Goal: Find specific page/section: Find specific page/section

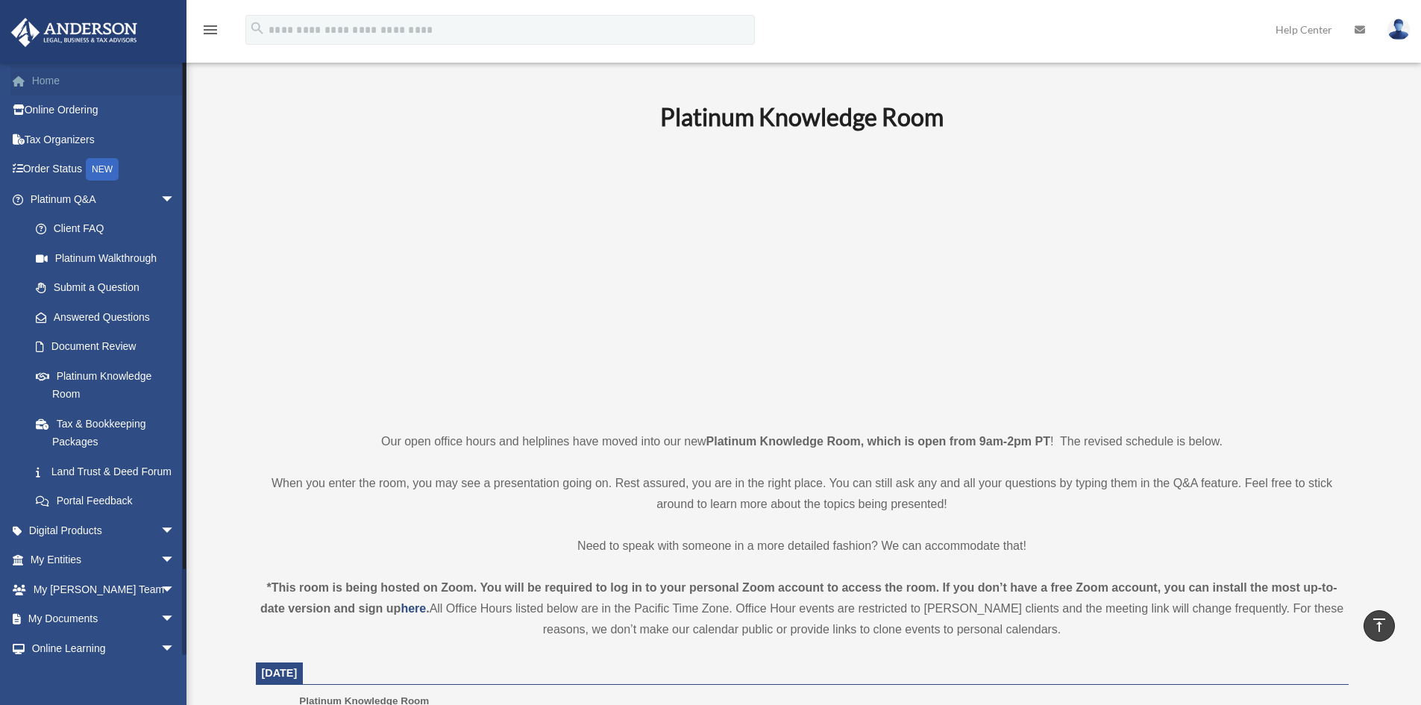
scroll to position [448, 0]
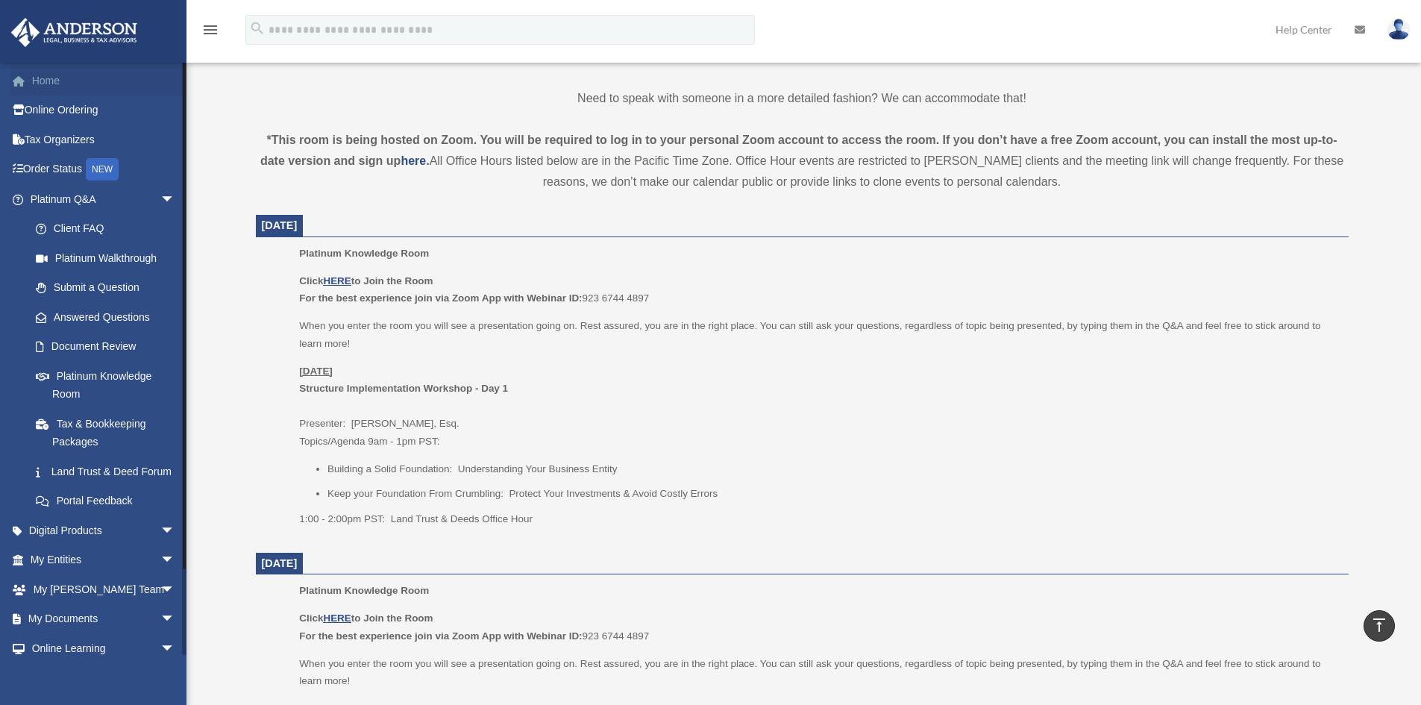
click at [40, 88] on link "Home" at bounding box center [103, 81] width 187 height 30
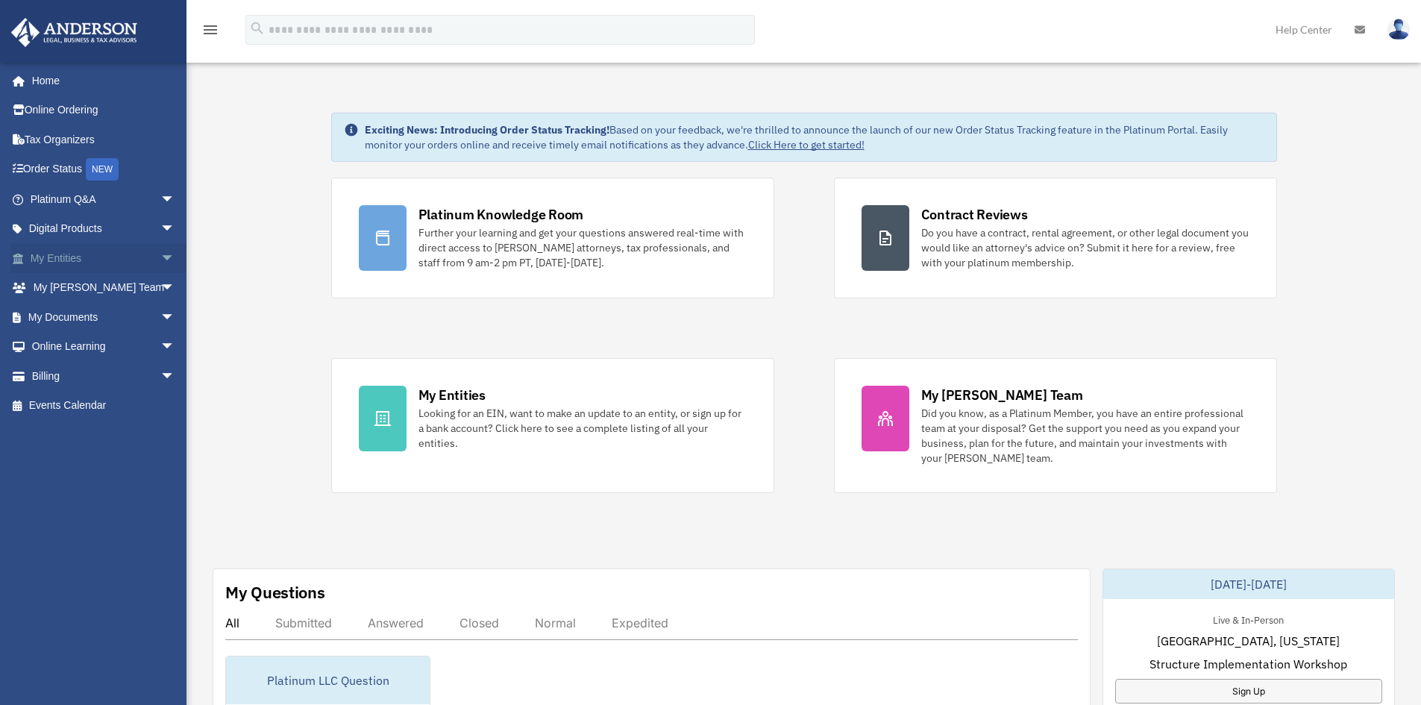
click at [160, 258] on span "arrow_drop_down" at bounding box center [175, 258] width 30 height 31
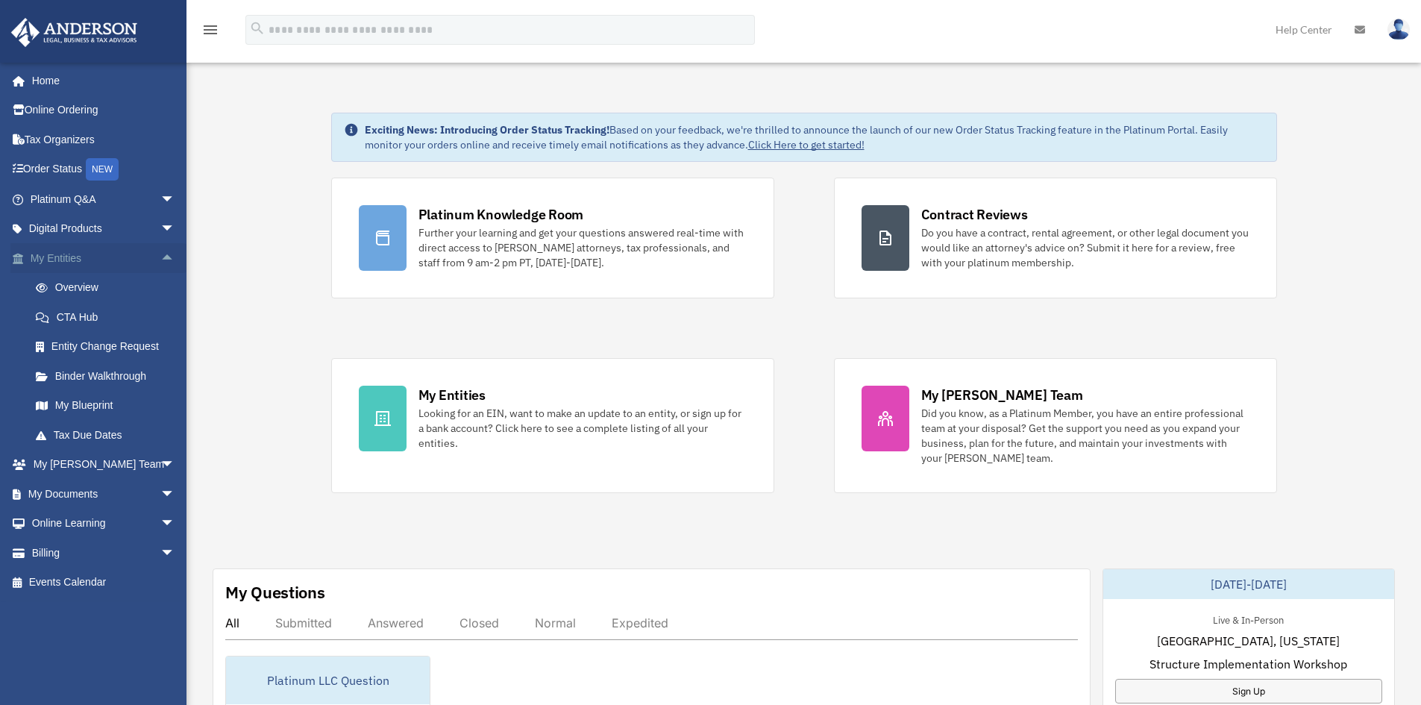
click at [54, 257] on link "My Entities arrow_drop_up" at bounding box center [103, 258] width 187 height 30
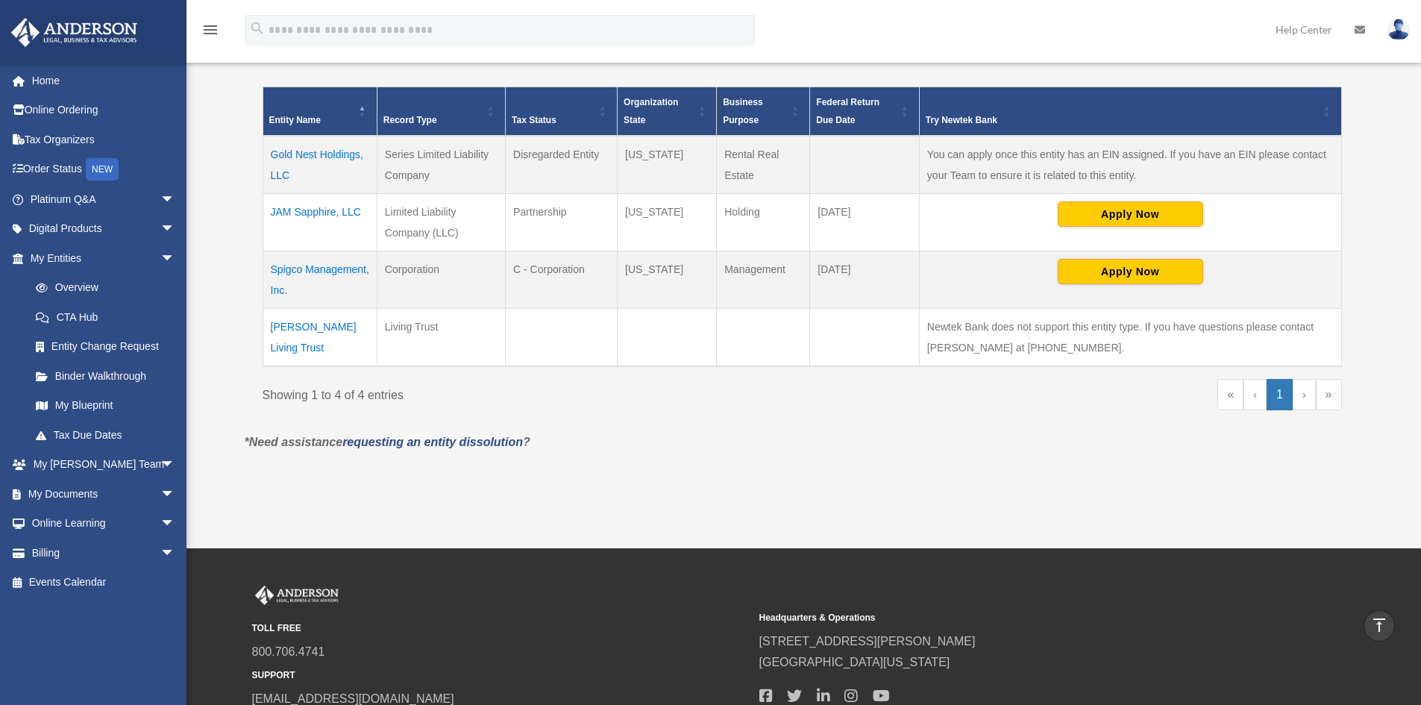
scroll to position [224, 0]
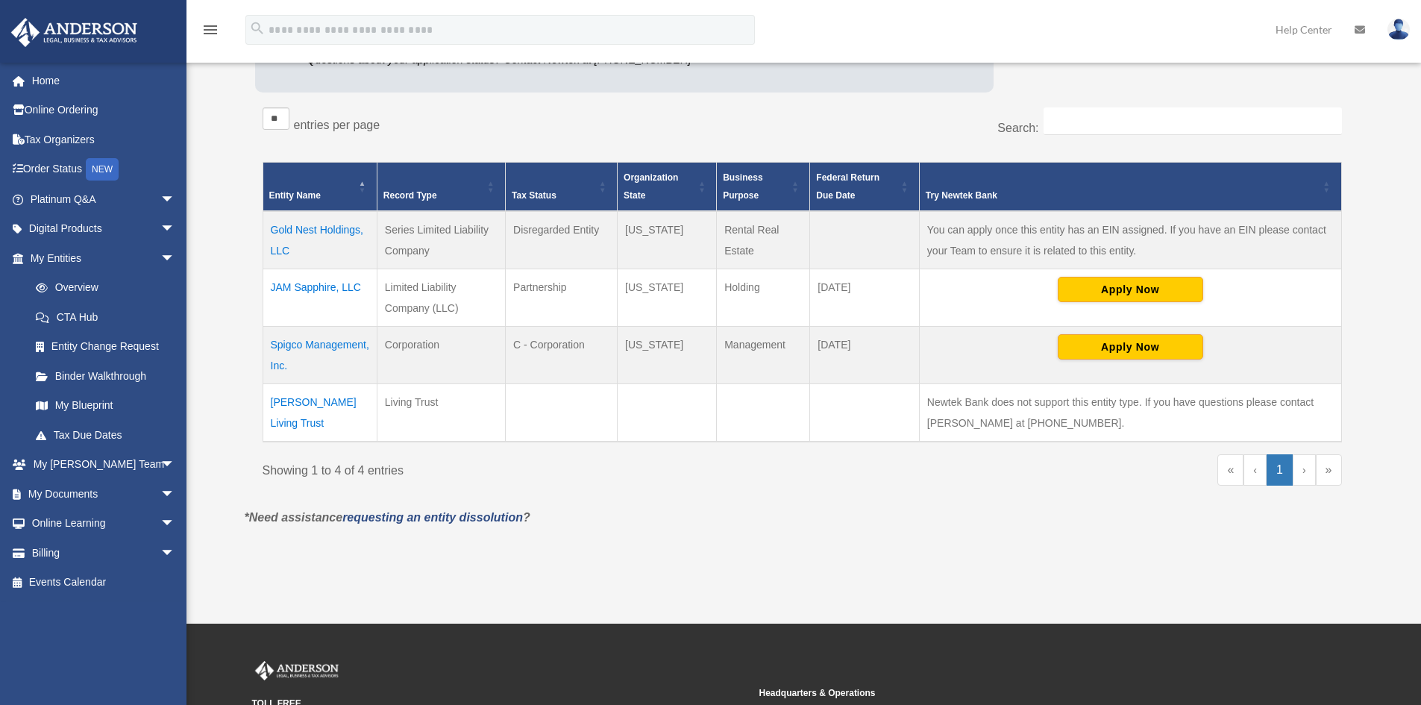
click at [324, 228] on td "Gold Nest Holdings, LLC" at bounding box center [320, 240] width 114 height 58
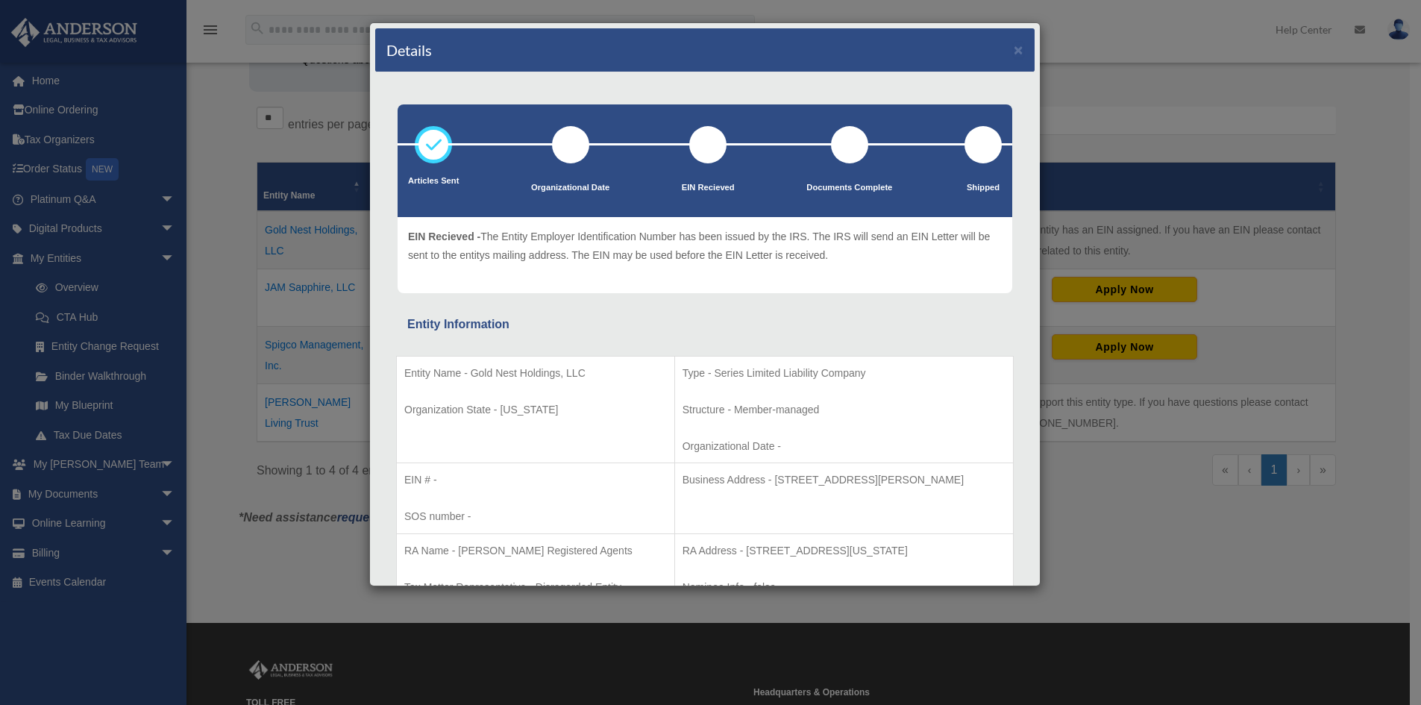
click at [1134, 46] on div "Details × Articles Sent Organizational Date" at bounding box center [710, 352] width 1421 height 705
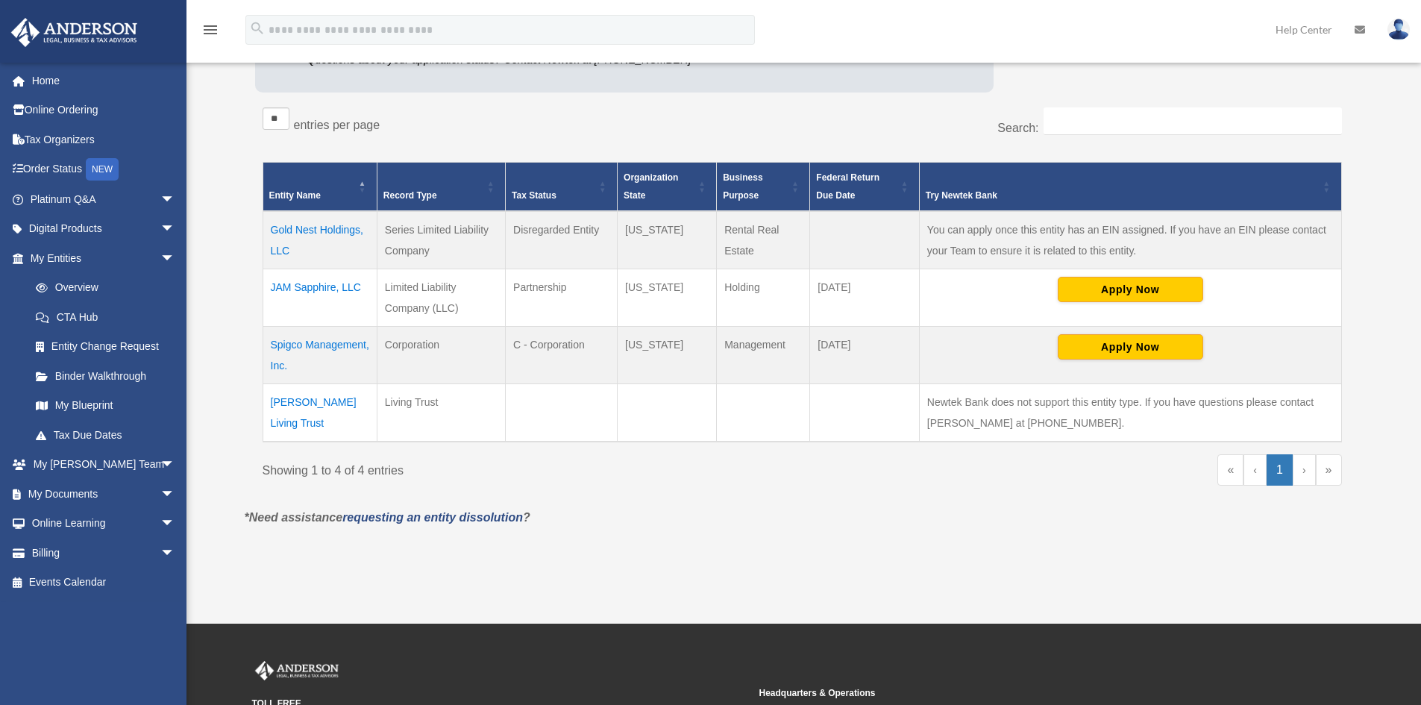
click at [288, 236] on td "Gold Nest Holdings, LLC" at bounding box center [320, 240] width 114 height 58
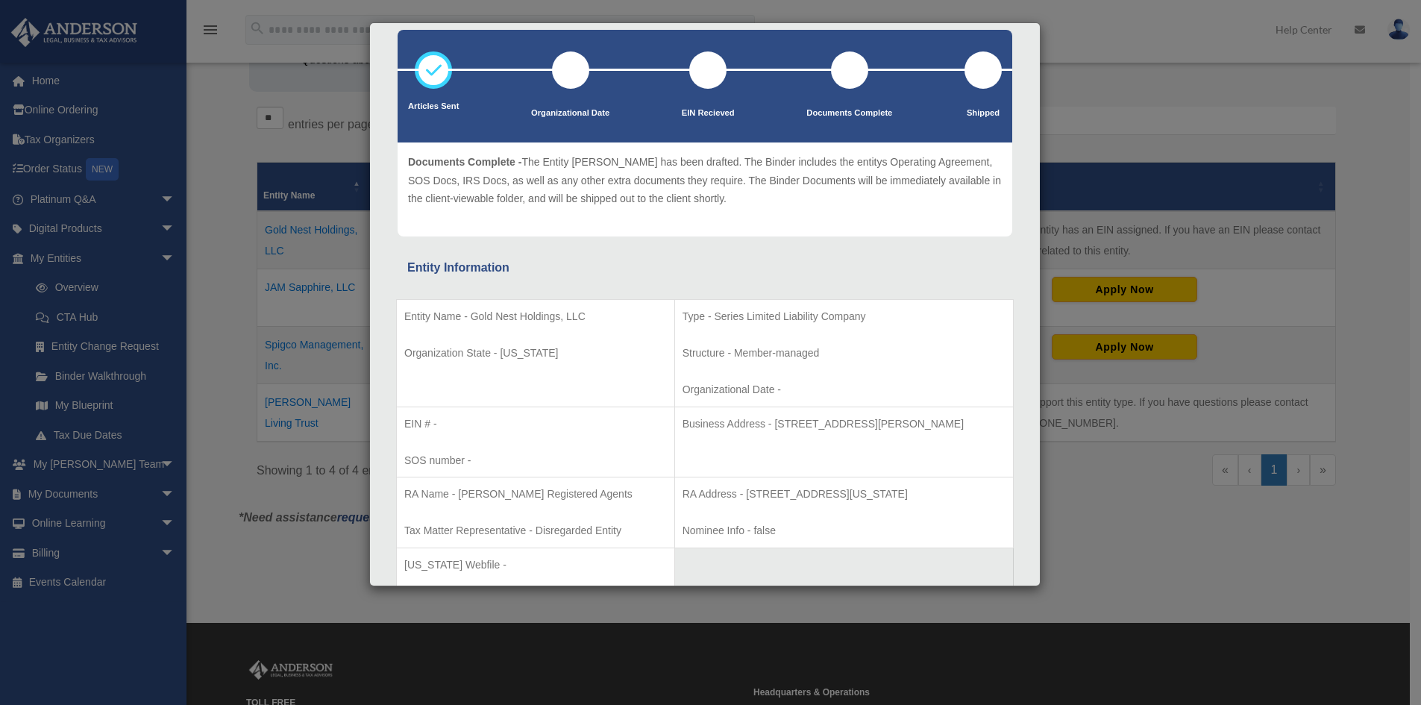
scroll to position [149, 0]
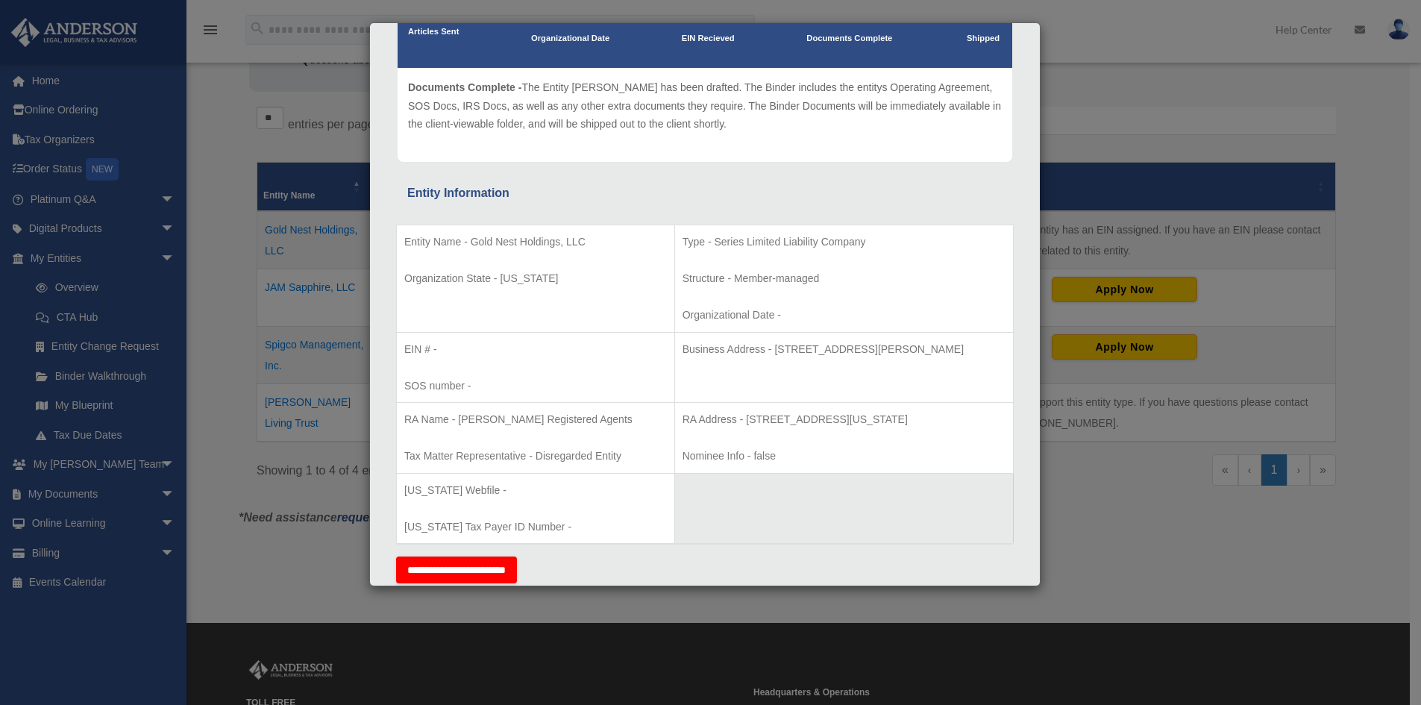
click at [1156, 34] on div "Details × Articles Sent Organizational Date" at bounding box center [710, 352] width 1421 height 705
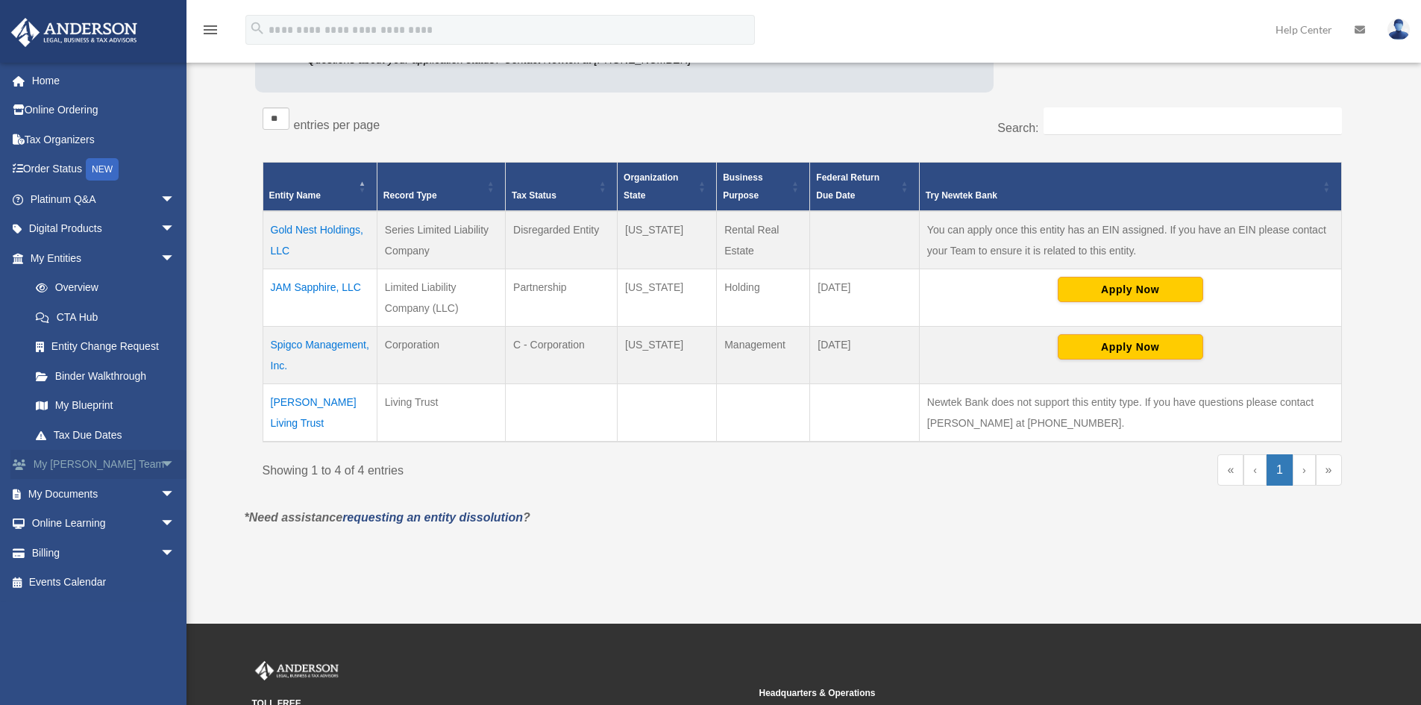
click at [96, 464] on link "My Anderson Team arrow_drop_down" at bounding box center [103, 465] width 187 height 30
click at [106, 495] on link "My Documents arrow_drop_down" at bounding box center [103, 494] width 187 height 30
click at [160, 492] on span "arrow_drop_down" at bounding box center [175, 494] width 30 height 31
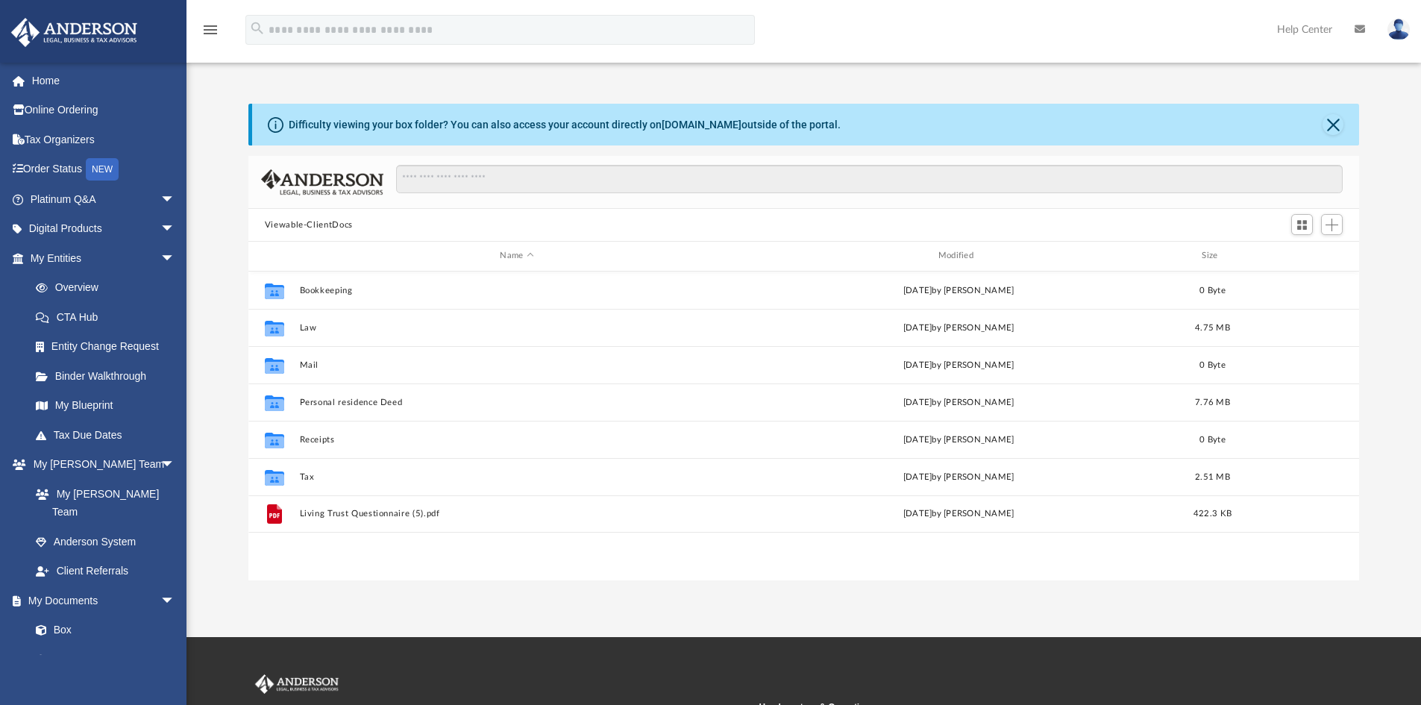
scroll to position [328, 1100]
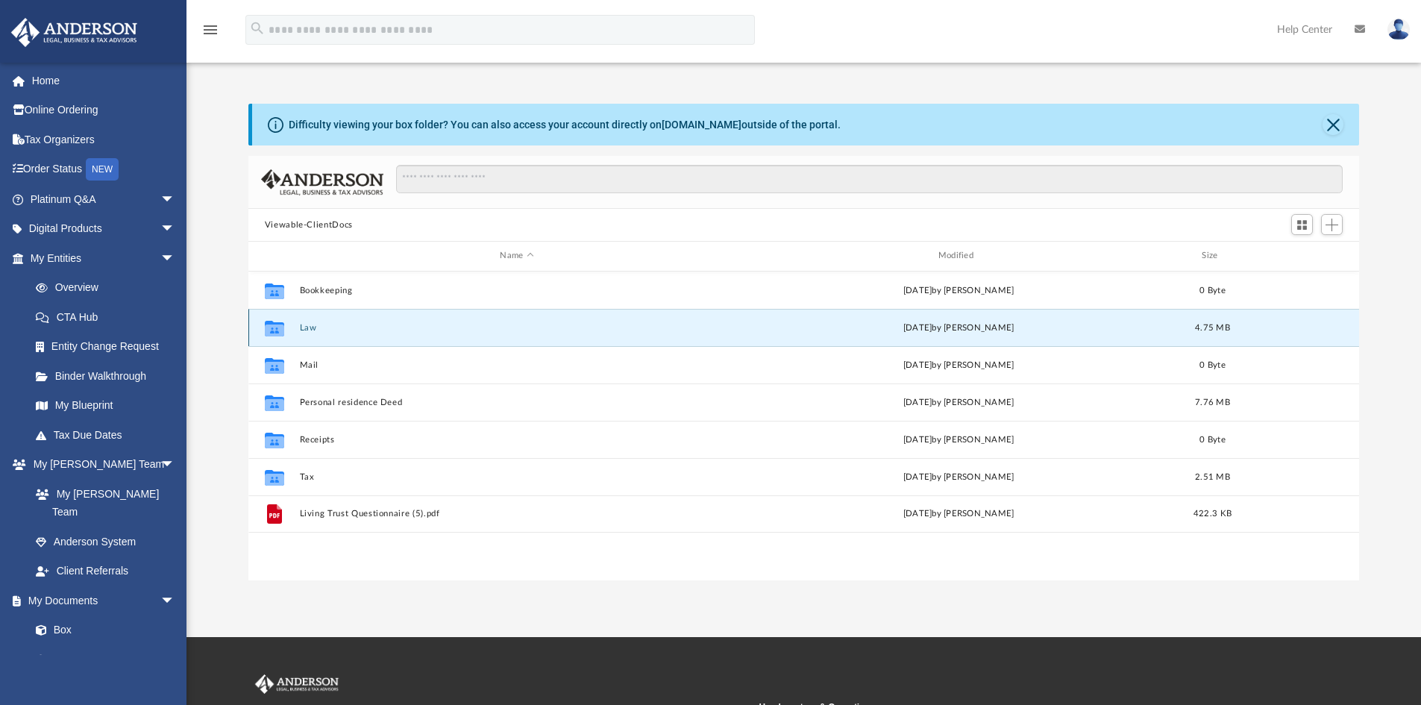
click at [314, 333] on button "Law" at bounding box center [516, 328] width 435 height 10
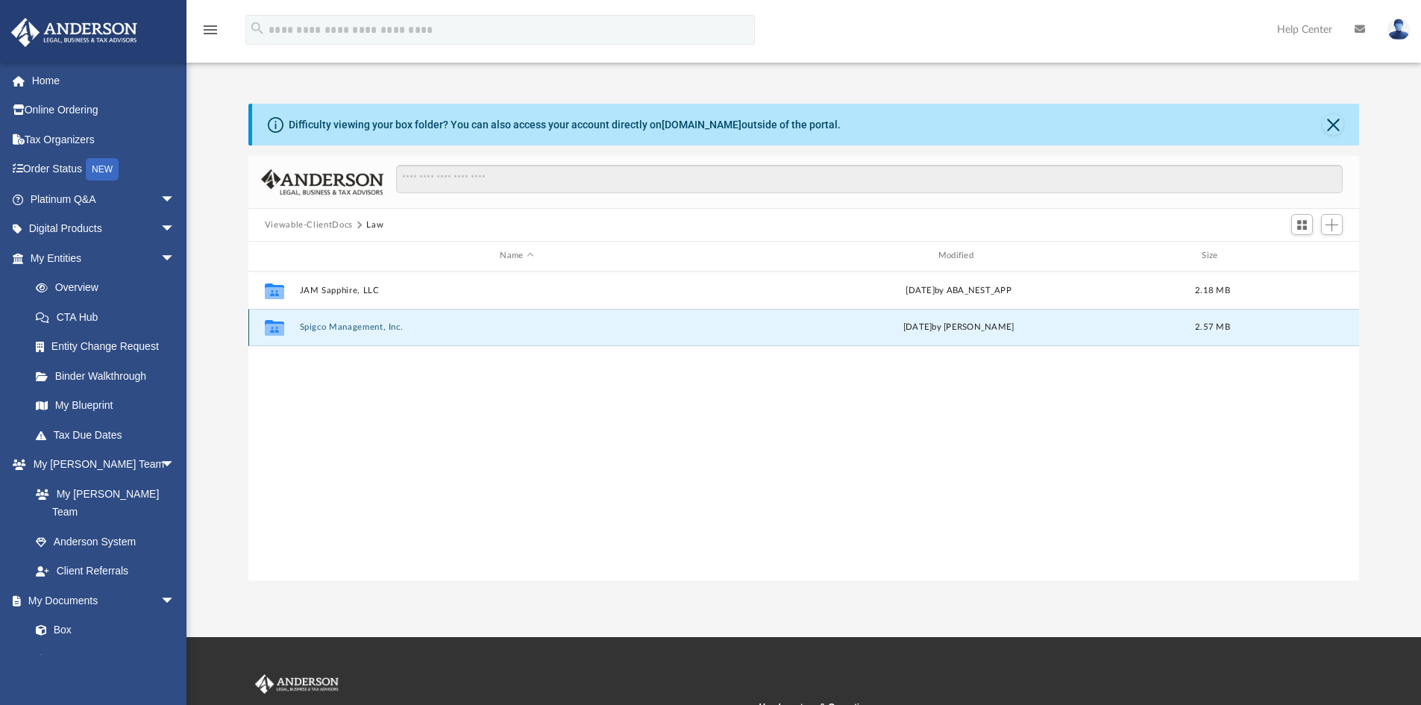
click at [351, 325] on button "Spigco Management, Inc." at bounding box center [516, 327] width 435 height 10
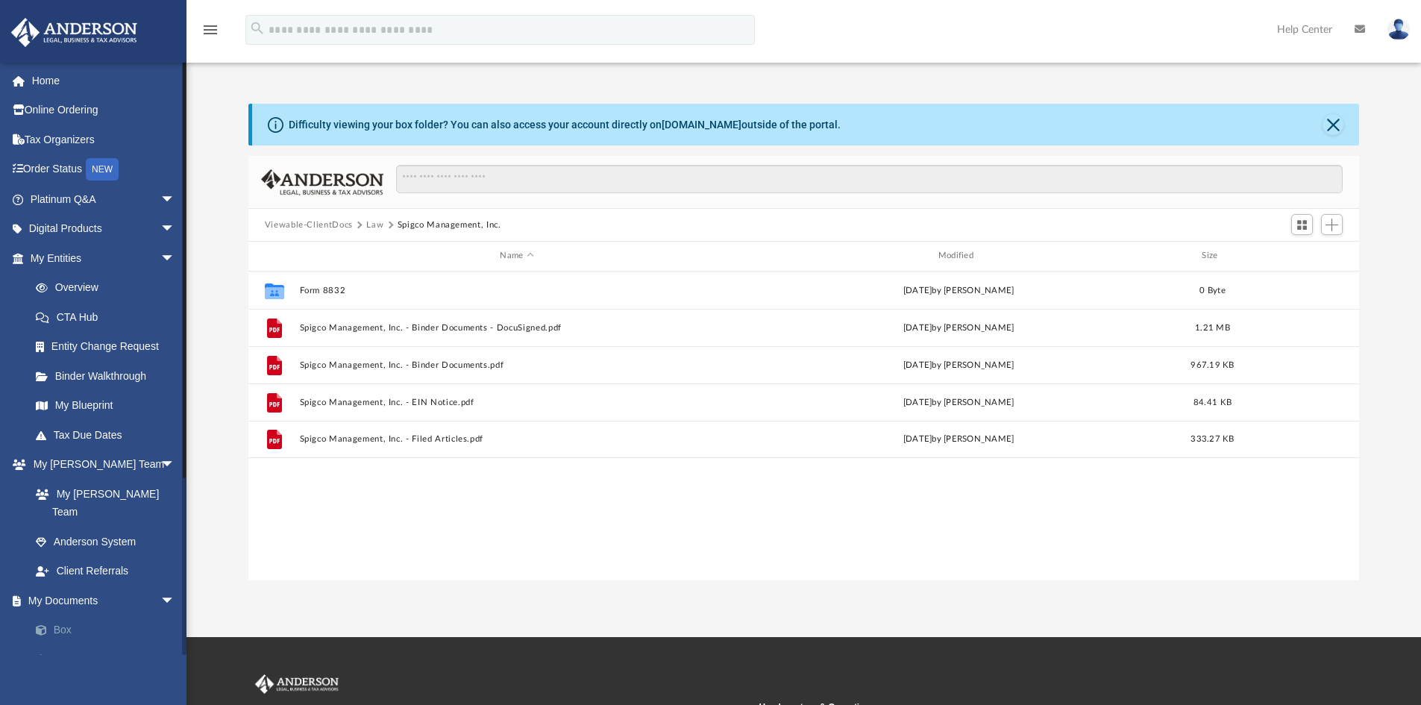
click at [71, 615] on link "Box" at bounding box center [109, 630] width 177 height 30
click at [58, 615] on link "Box" at bounding box center [109, 630] width 177 height 30
click at [325, 219] on button "Viewable-ClientDocs" at bounding box center [309, 225] width 88 height 13
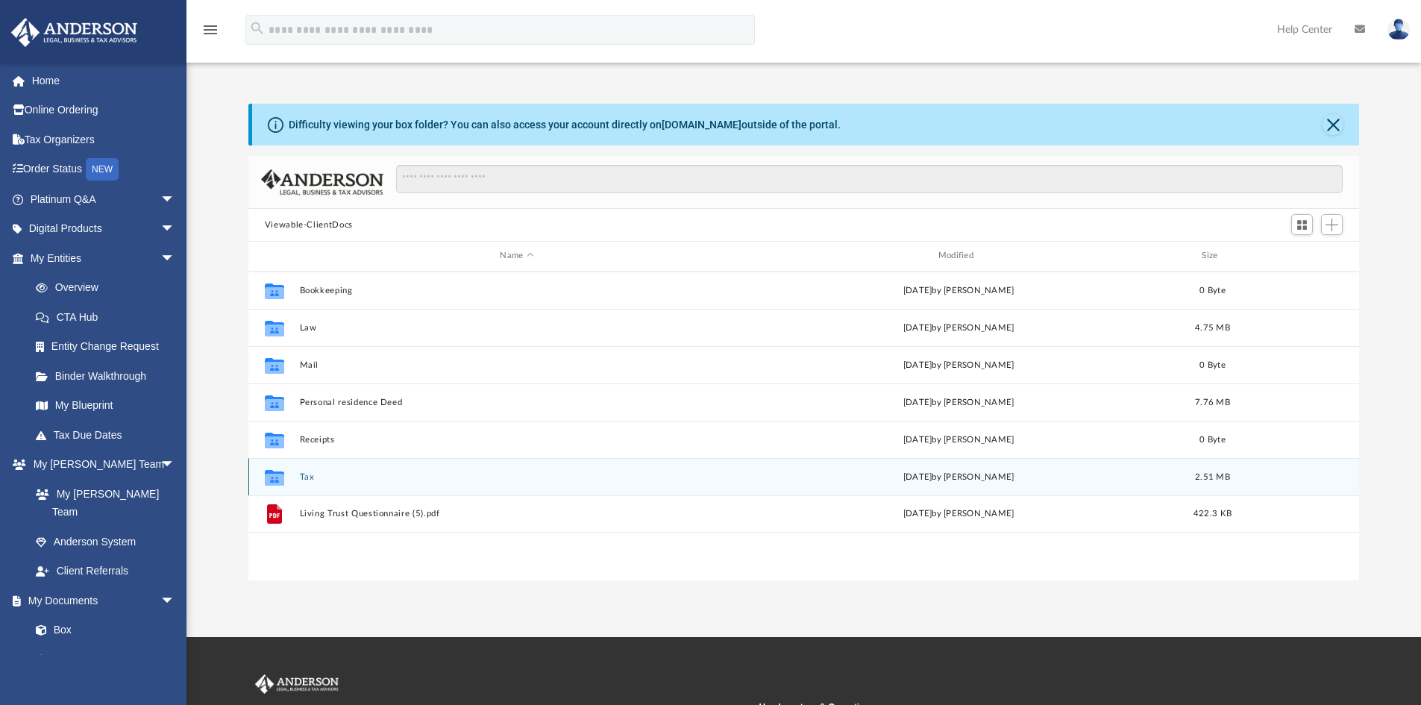
click at [293, 479] on div "Collaborated Folder Tax Fri Aug 15 2025 by Tameka Fulton 2.51 MB" at bounding box center [803, 476] width 1111 height 37
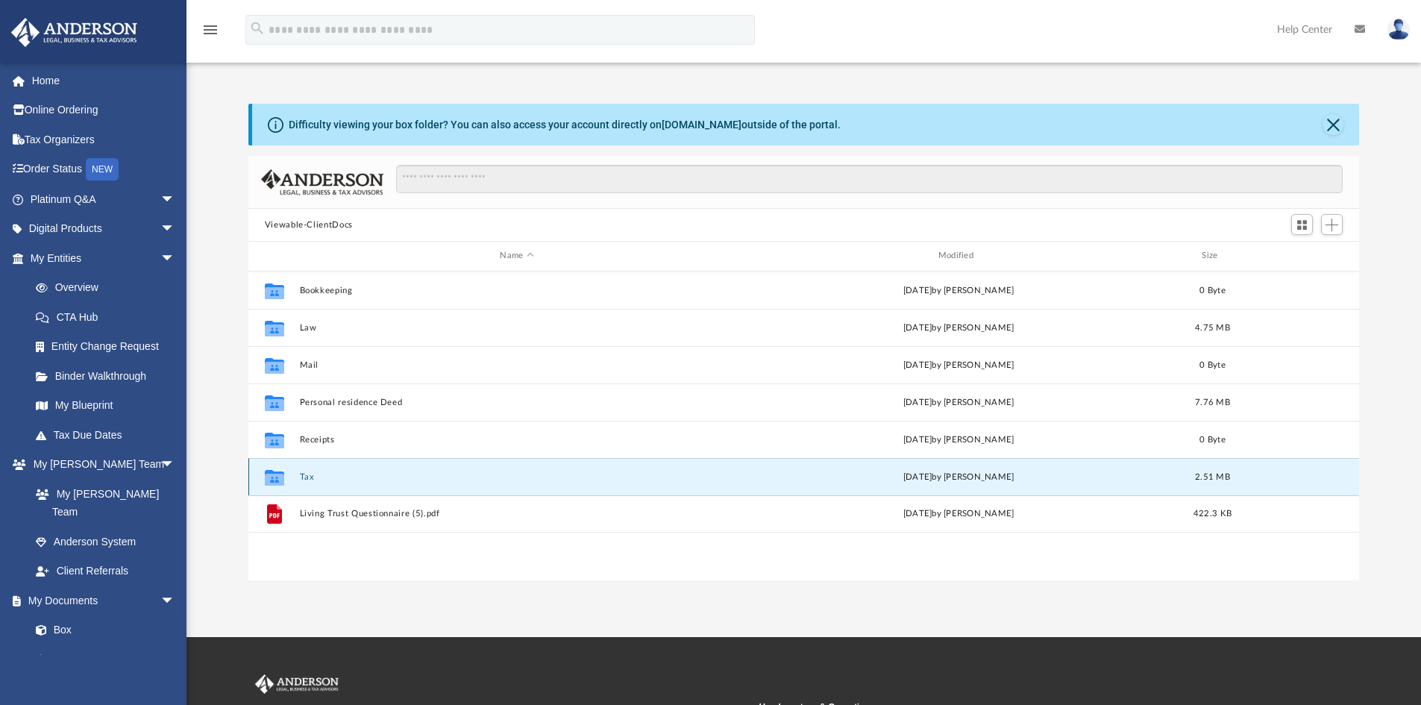
click at [310, 483] on div "Collaborated Folder Tax Fri Aug 15 2025 by Tameka Fulton 2.51 MB" at bounding box center [803, 476] width 1111 height 37
click at [269, 477] on icon "grid" at bounding box center [274, 479] width 19 height 12
click at [309, 474] on button "Tax" at bounding box center [516, 477] width 435 height 10
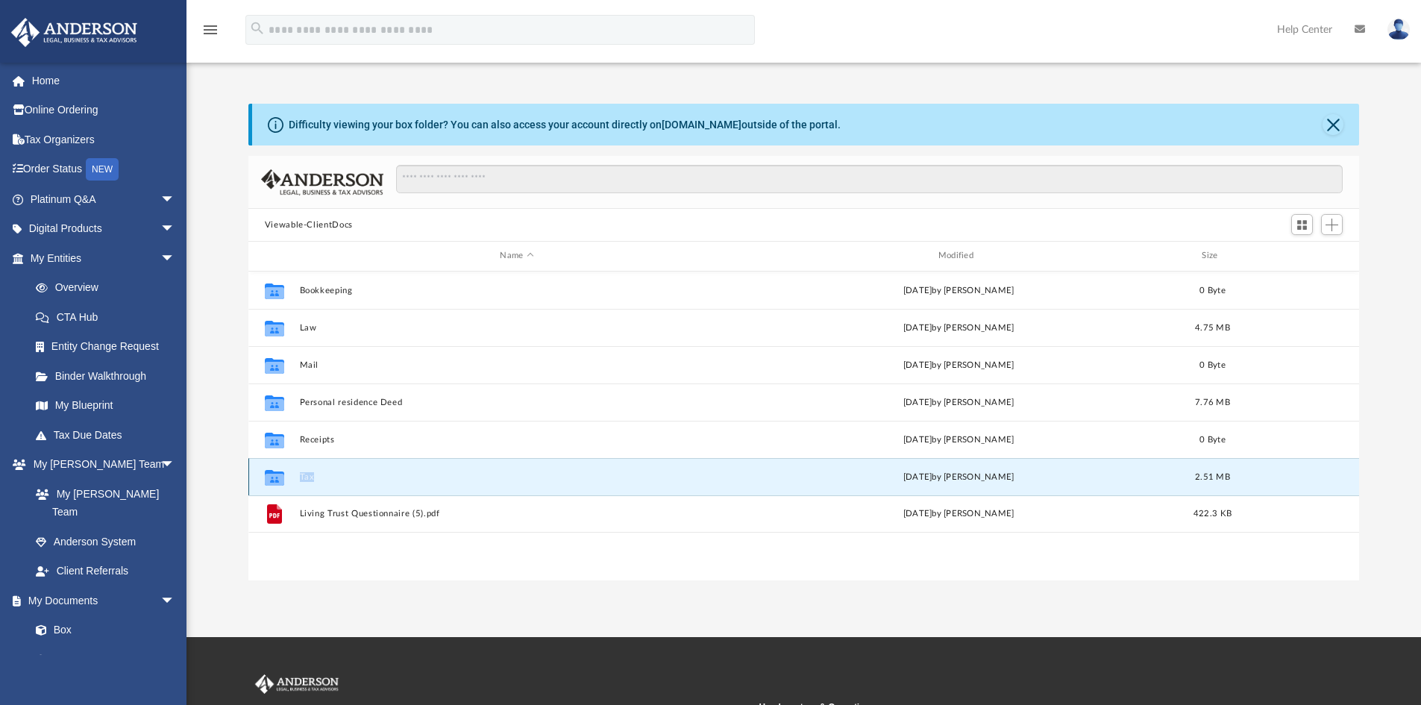
click at [309, 474] on button "Tax" at bounding box center [516, 477] width 435 height 10
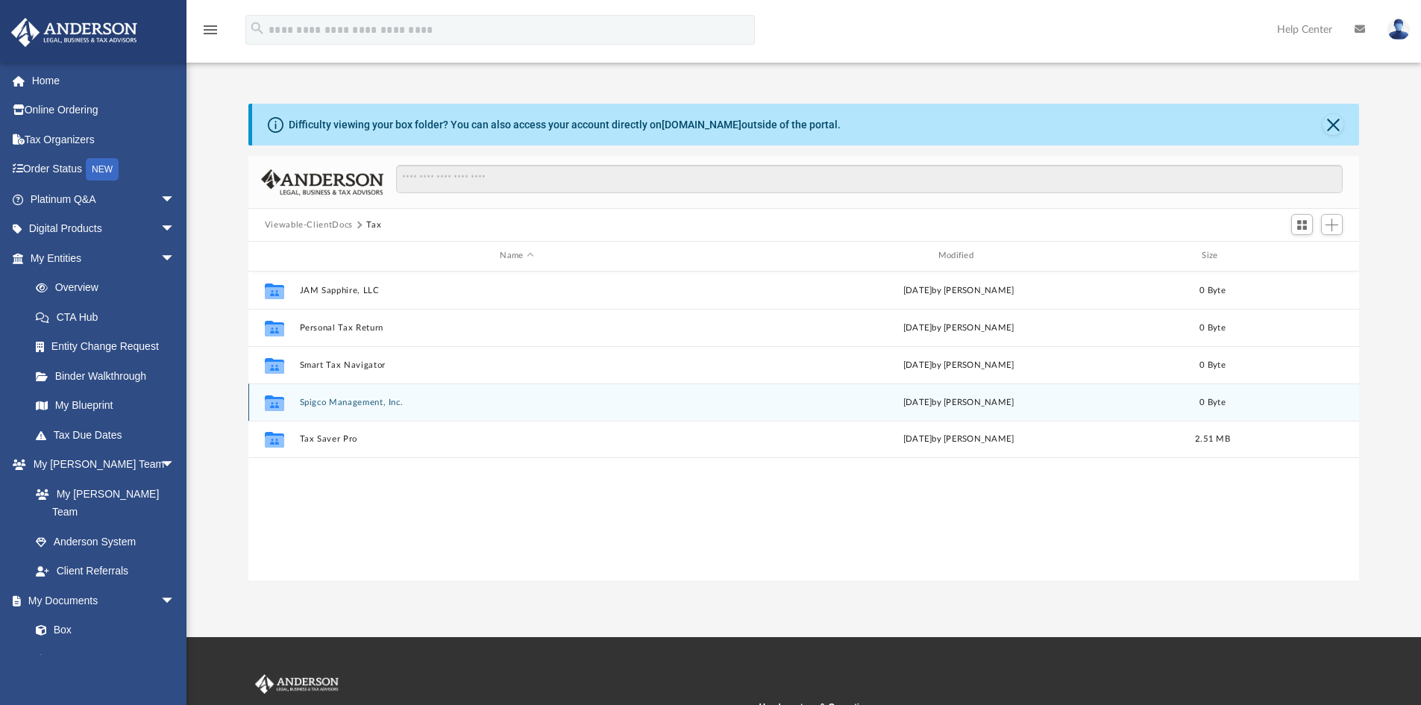
click at [357, 404] on button "Spigco Management, Inc." at bounding box center [516, 403] width 435 height 10
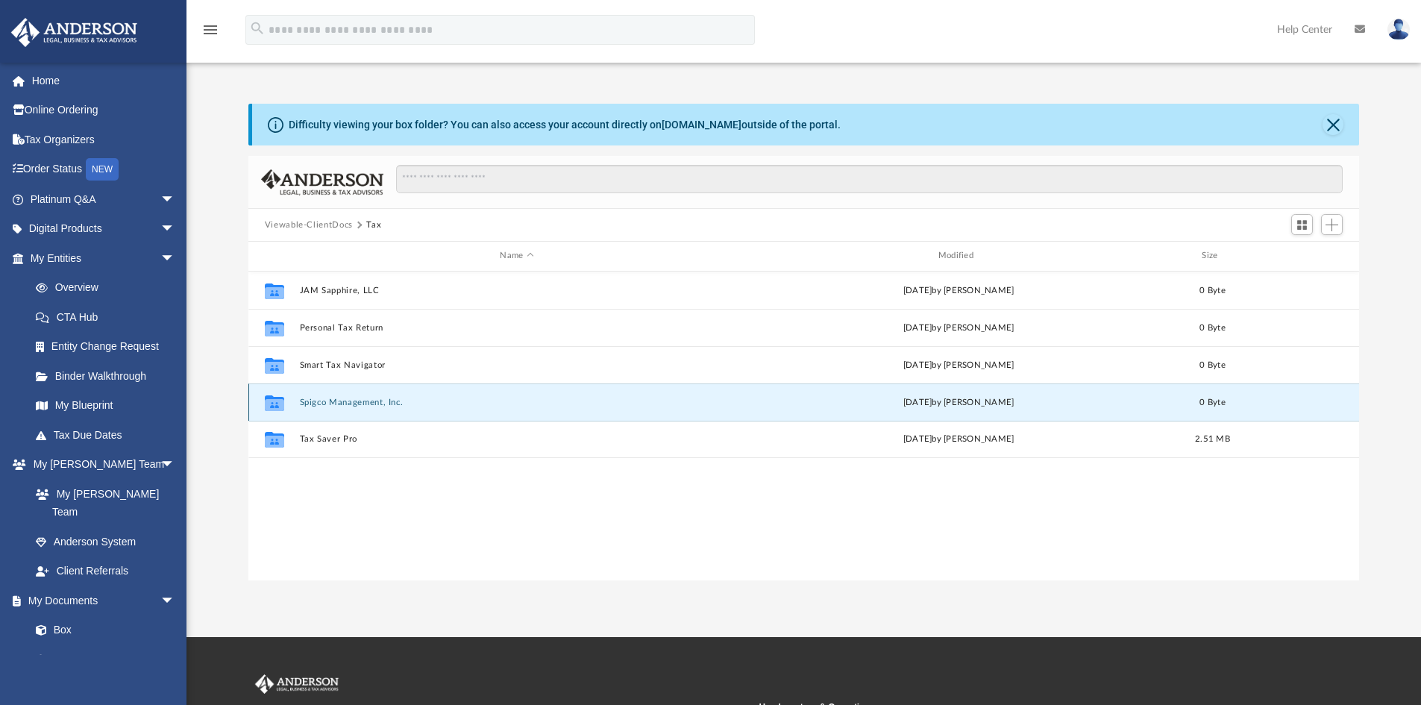
click at [356, 399] on button "Spigco Management, Inc." at bounding box center [516, 403] width 435 height 10
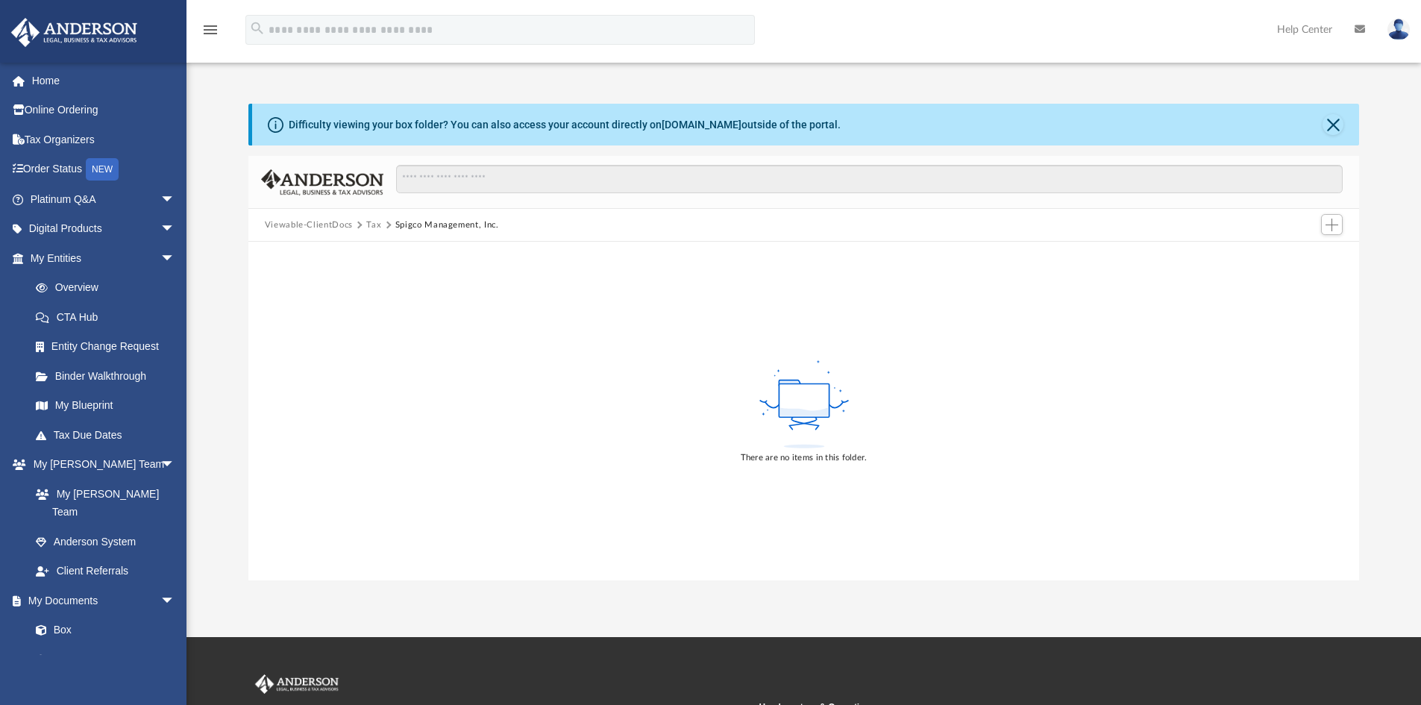
click at [314, 220] on button "Viewable-ClientDocs" at bounding box center [309, 225] width 88 height 13
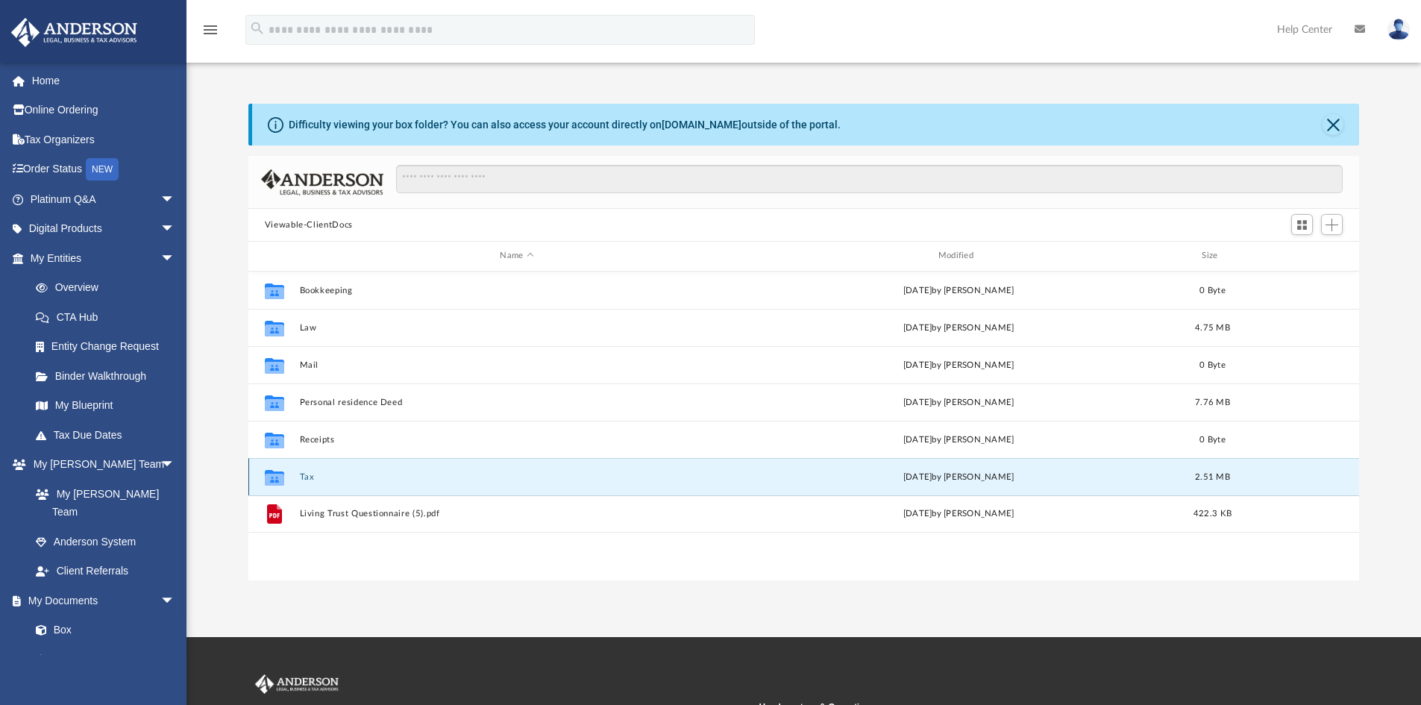
click at [312, 472] on button "Tax" at bounding box center [516, 477] width 435 height 10
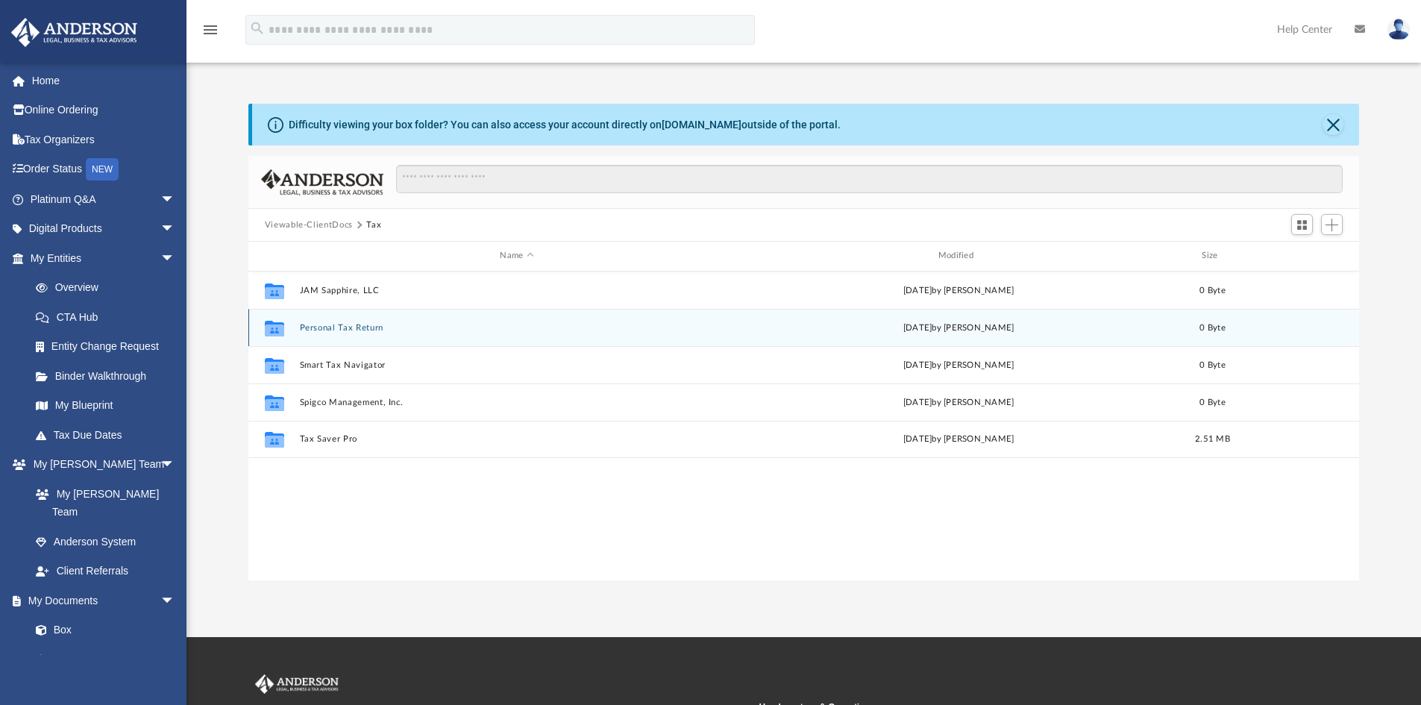
click at [360, 320] on div "Collaborated Folder Personal Tax Return Mon Jul 7 2025 by Tameka Fulton 0 Byte" at bounding box center [803, 327] width 1111 height 37
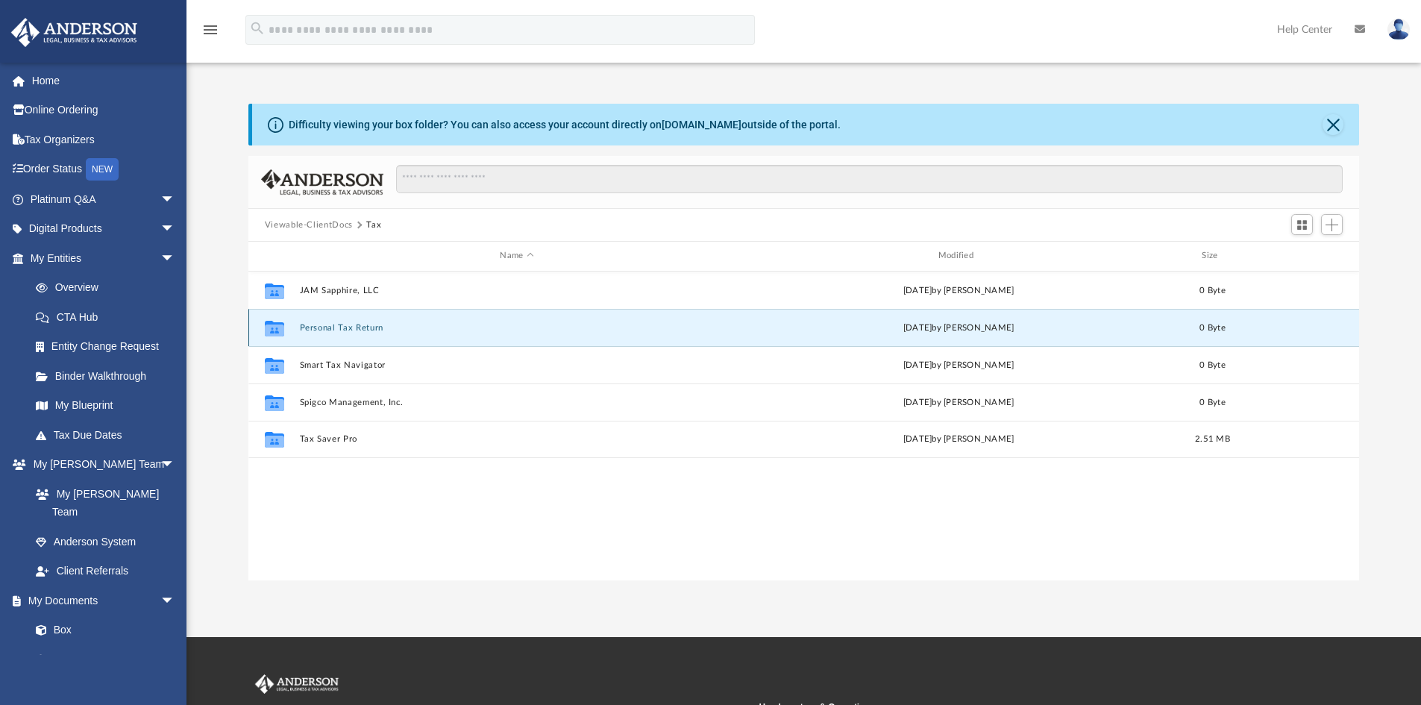
click at [360, 332] on button "Personal Tax Return" at bounding box center [516, 328] width 435 height 10
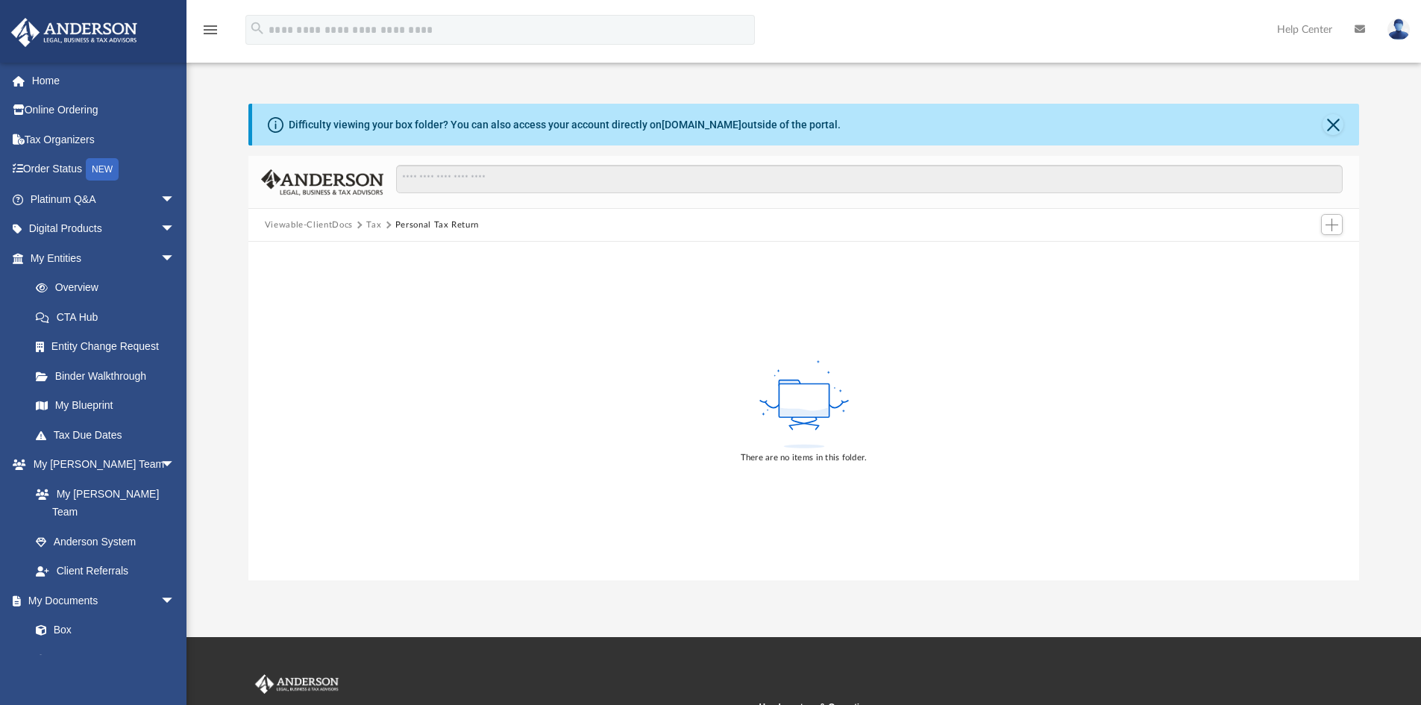
click at [322, 225] on button "Viewable-ClientDocs" at bounding box center [309, 225] width 88 height 13
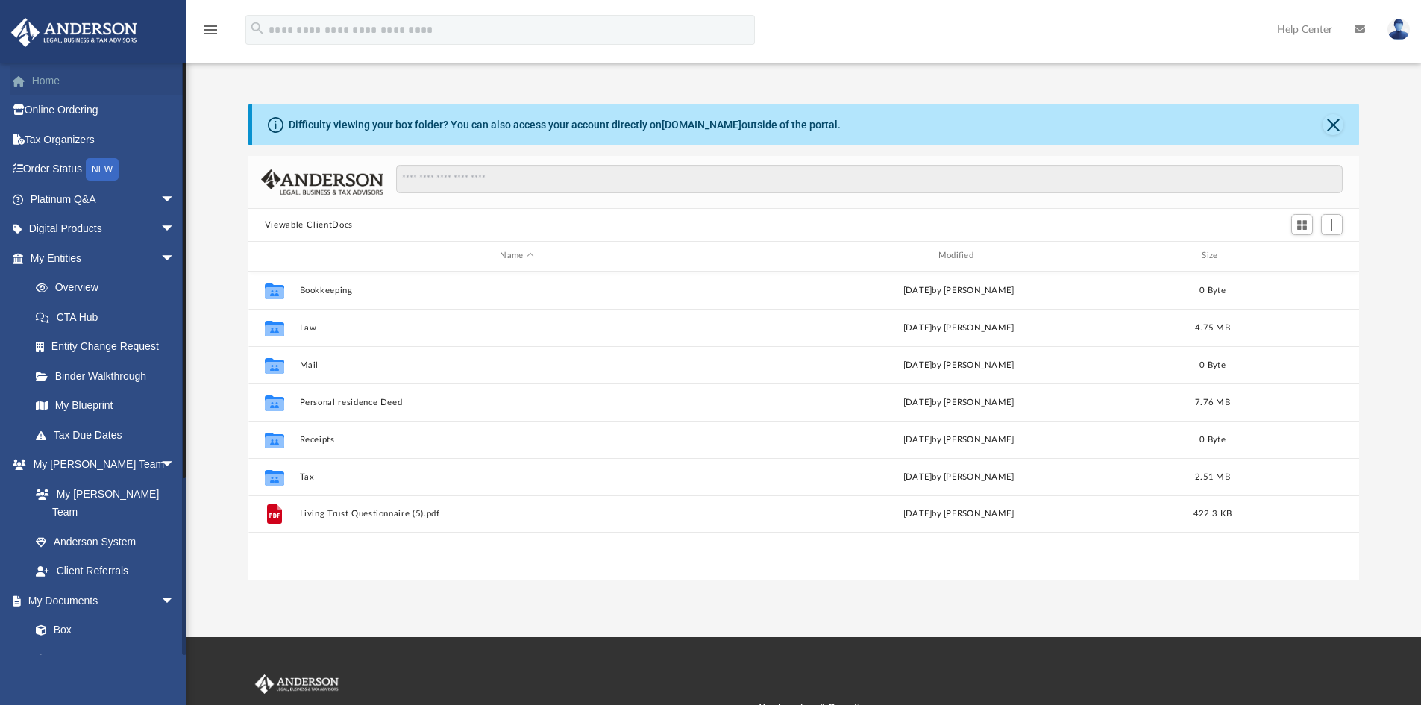
click at [42, 81] on link "Home" at bounding box center [103, 81] width 187 height 30
